Goal: Navigation & Orientation: Find specific page/section

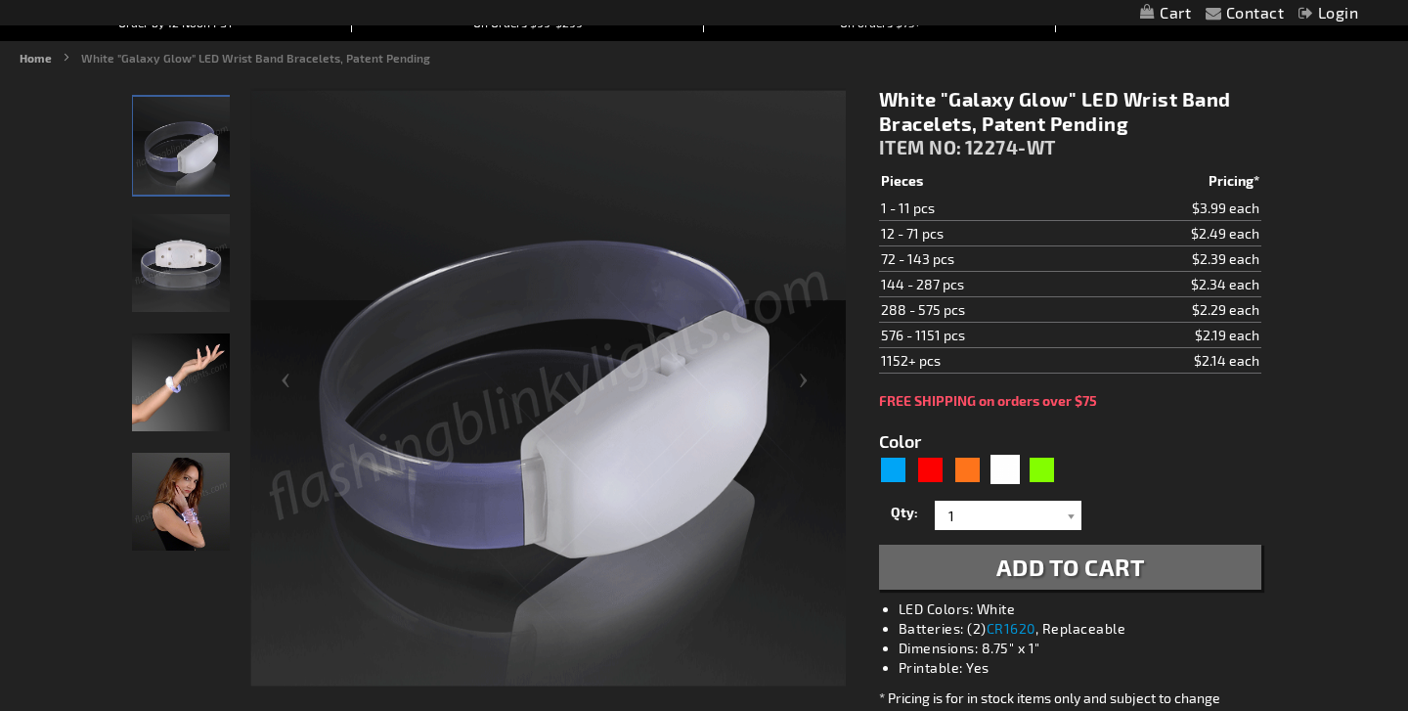
click at [155, 250] on img "LED White Glow Band Bracelet" at bounding box center [181, 263] width 98 height 98
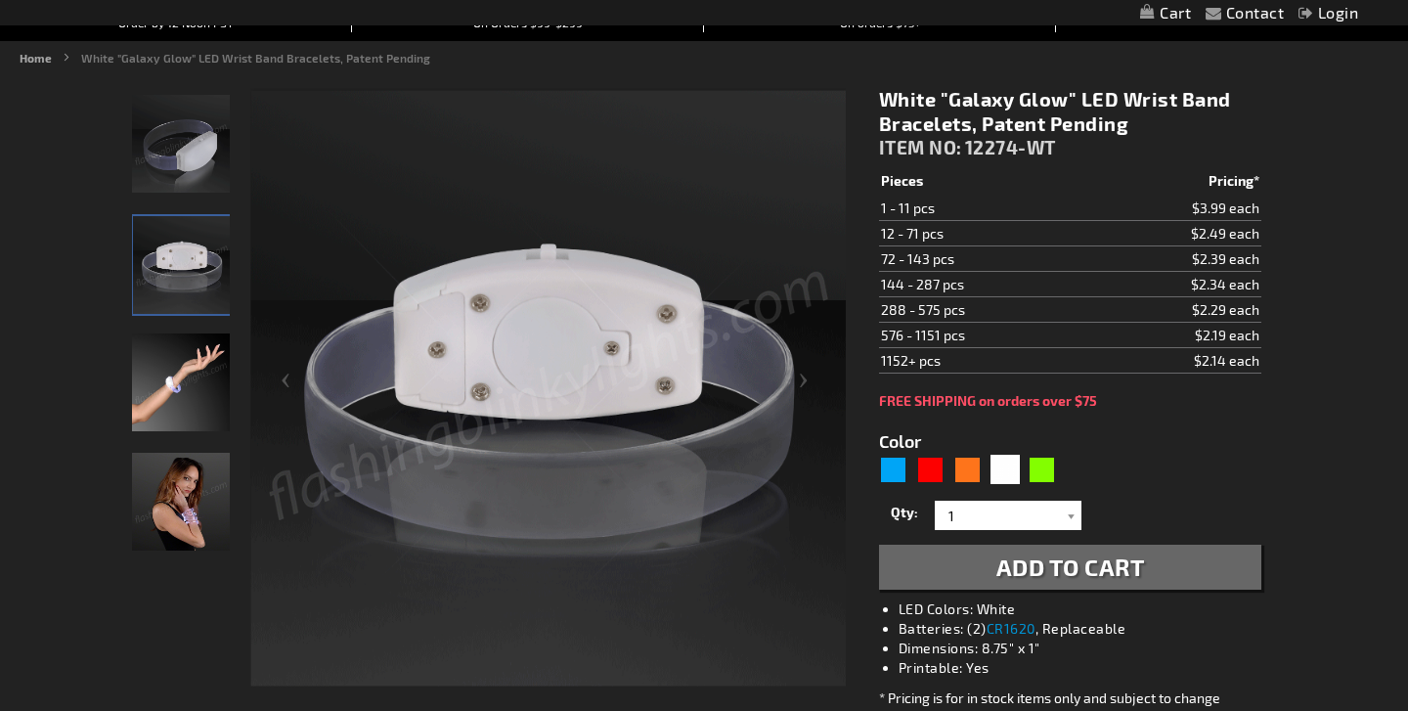
click at [176, 407] on img "Hand Model displaying LED Green Glow Band Bracelet" at bounding box center [181, 382] width 98 height 98
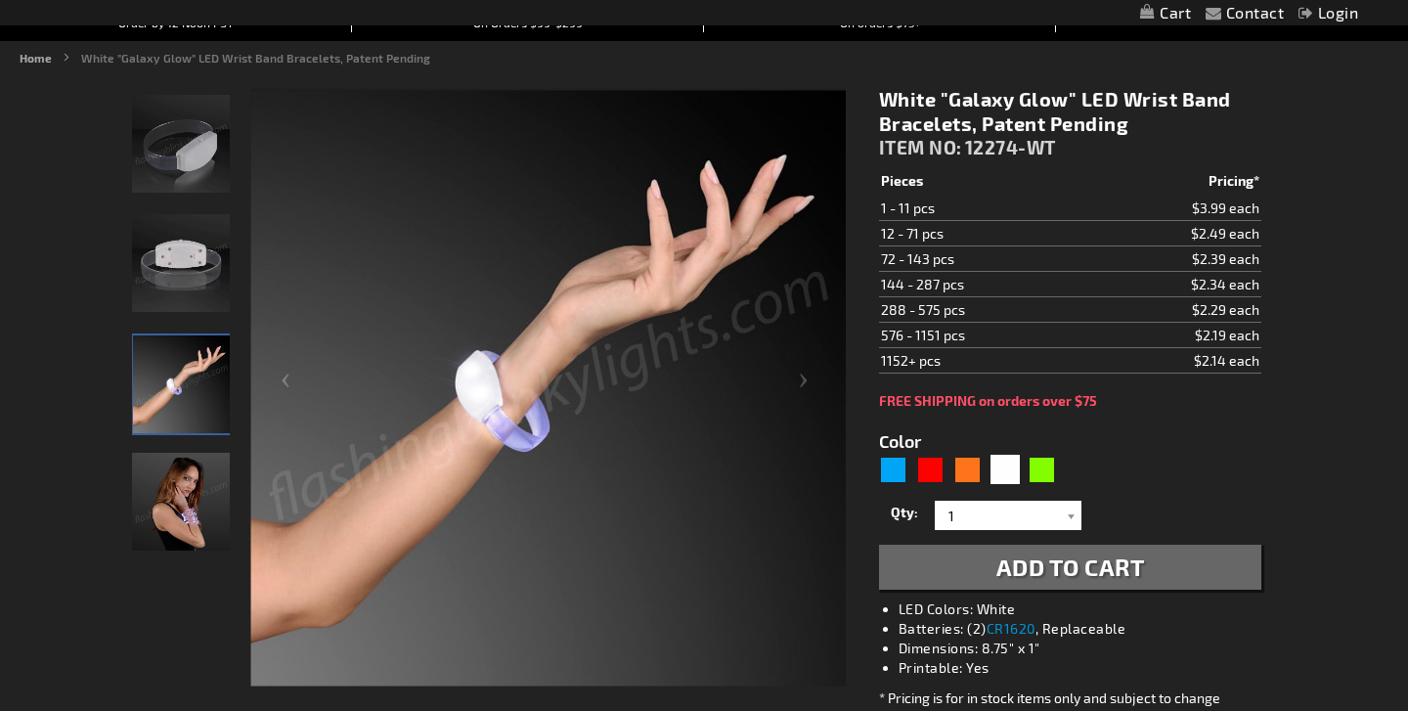
click at [176, 514] on img "Female wearing LED White Glow Band Bracelet" at bounding box center [181, 502] width 98 height 98
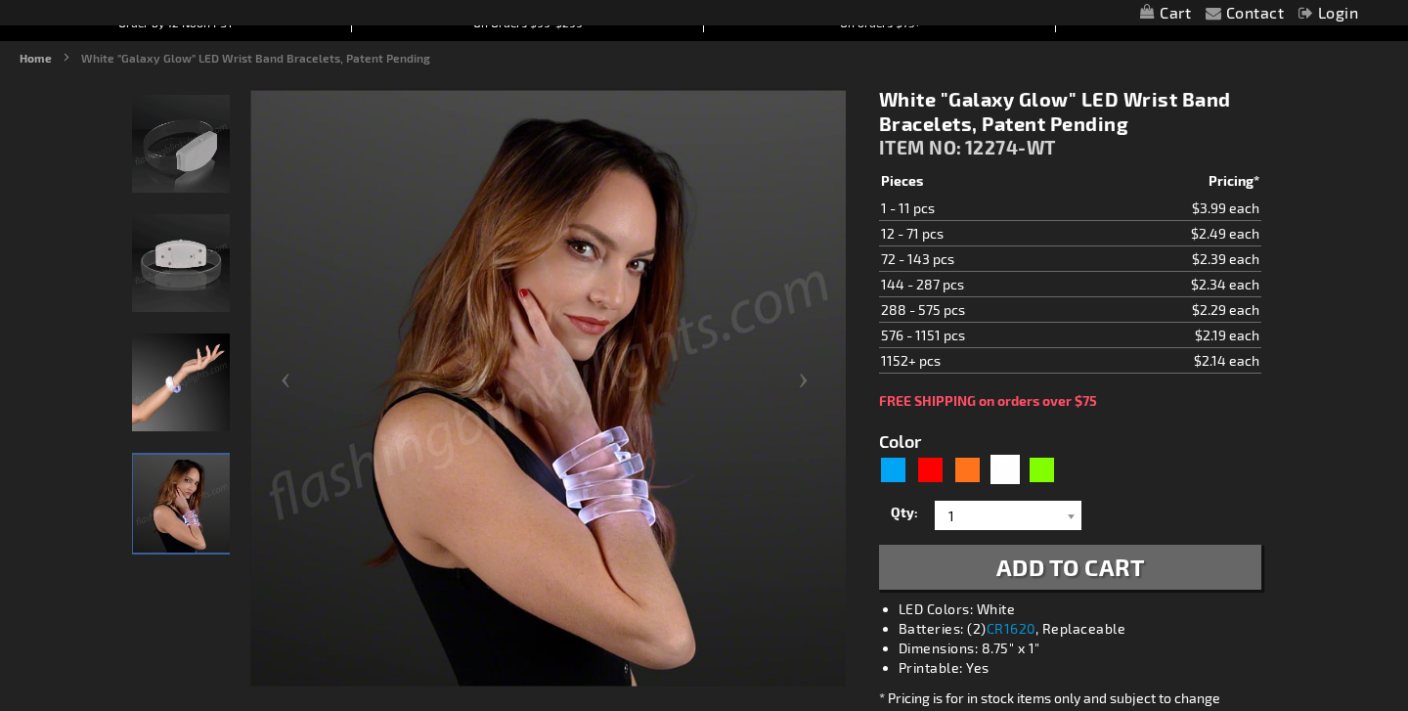
click at [200, 167] on img "LED White Glow Band Bracelet" at bounding box center [181, 144] width 98 height 98
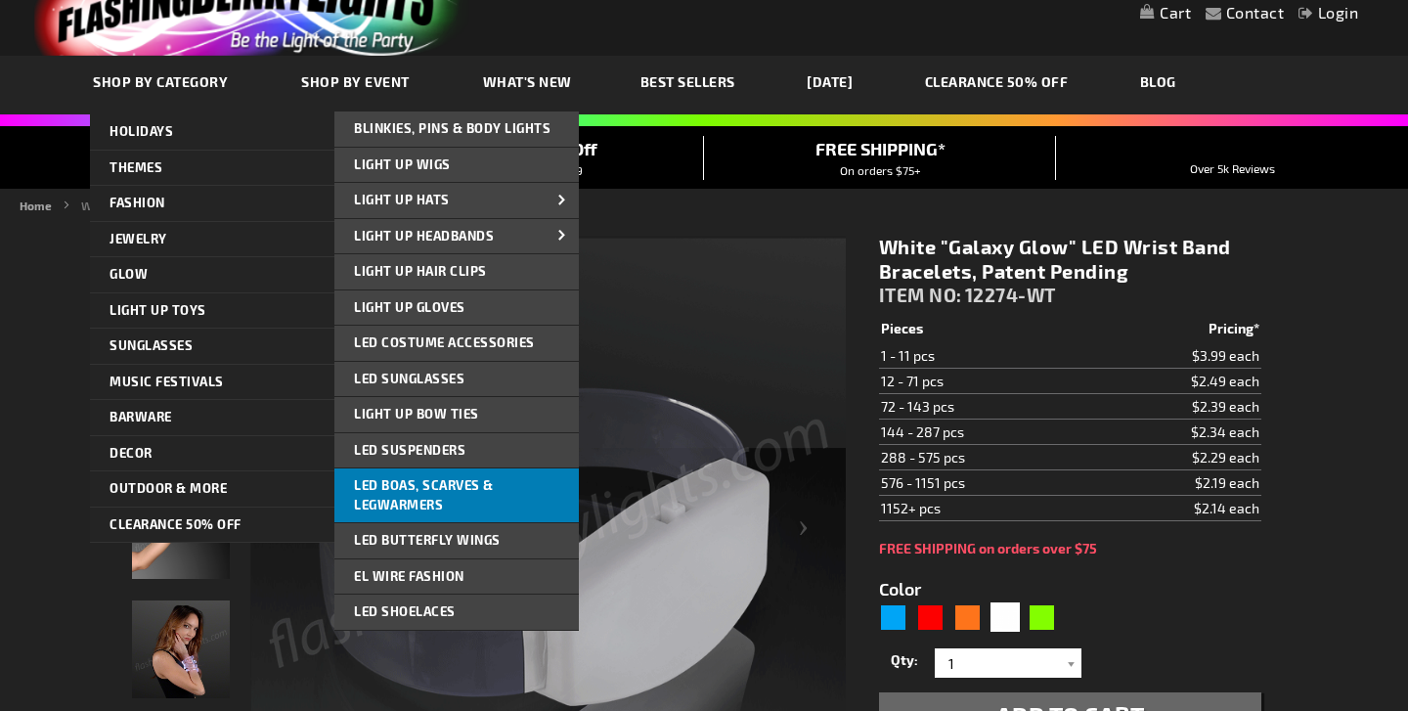
scroll to position [68, 0]
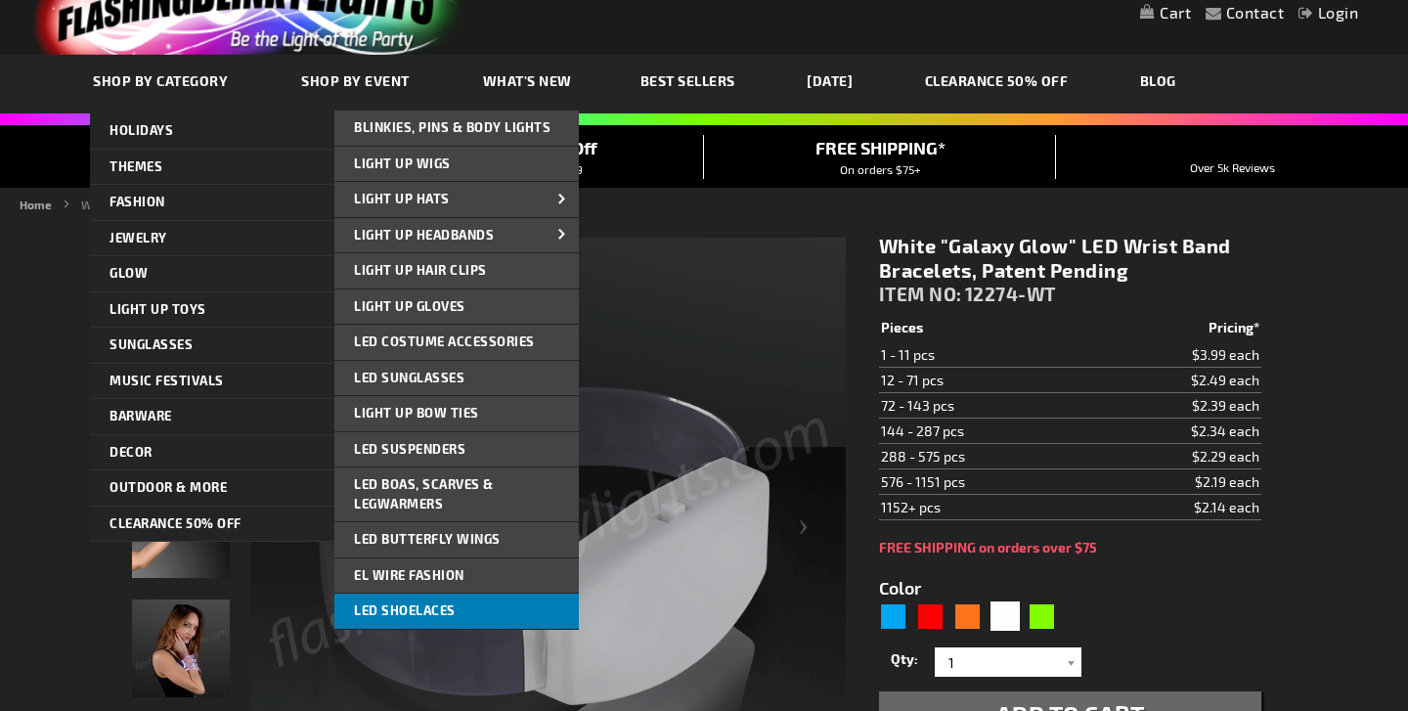
click at [415, 601] on link "LED Shoelaces" at bounding box center [456, 610] width 244 height 35
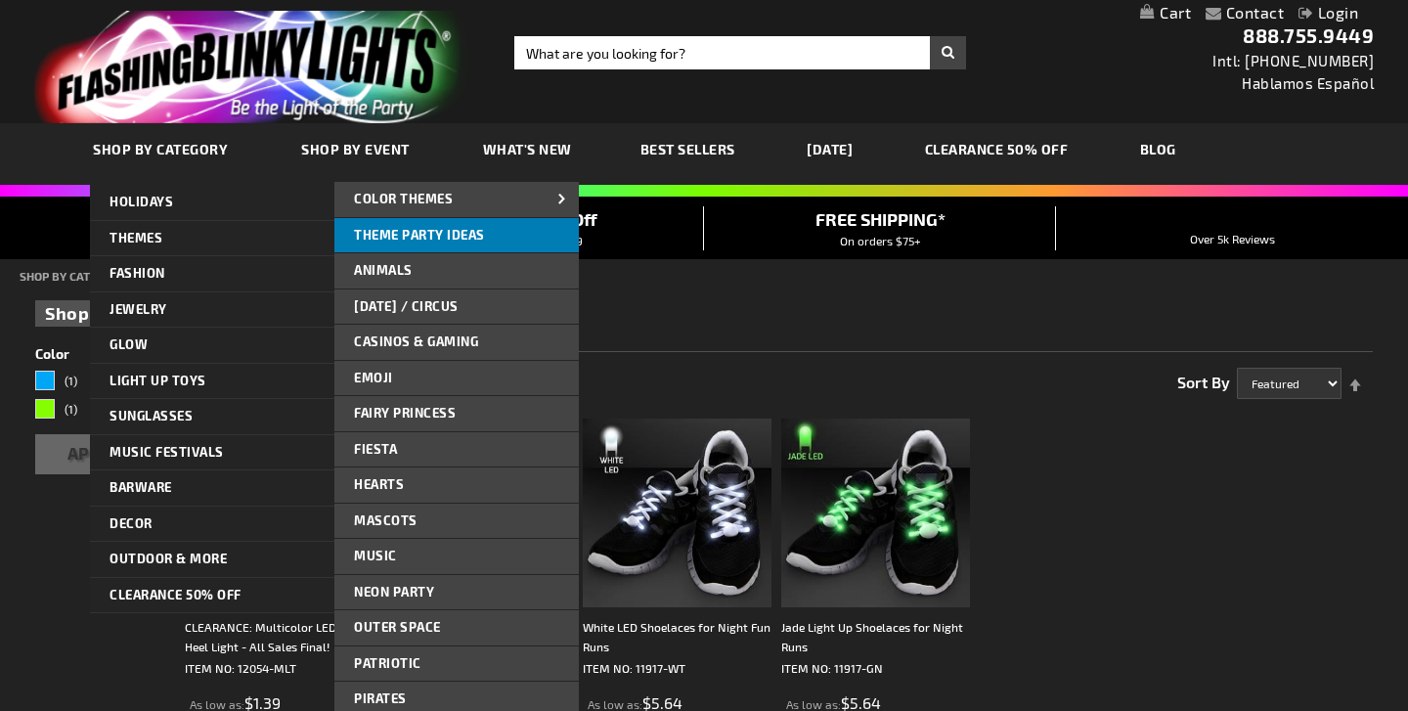
click at [477, 229] on span "Theme Party Ideas" at bounding box center [419, 235] width 131 height 16
